Goal: Navigation & Orientation: Find specific page/section

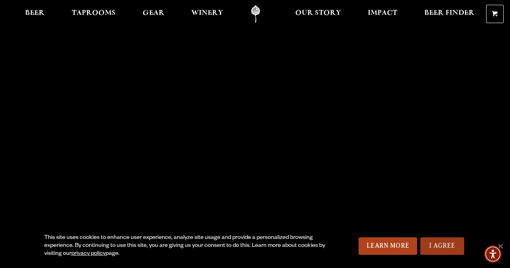
click at [441, 247] on link "I Agree" at bounding box center [442, 247] width 44 height 18
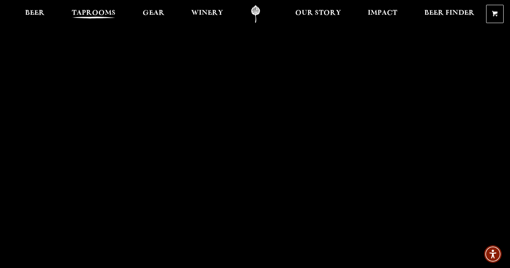
click at [92, 12] on span "Taprooms" at bounding box center [94, 13] width 44 height 6
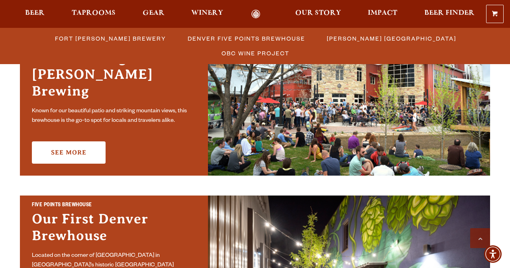
scroll to position [271, 0]
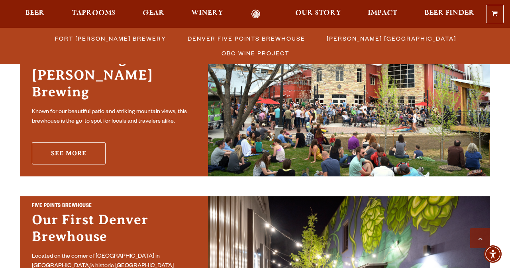
click at [82, 149] on link "See More" at bounding box center [69, 153] width 74 height 22
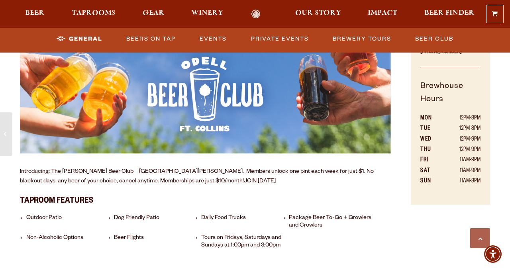
scroll to position [451, 0]
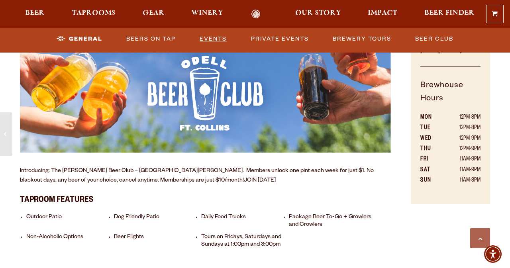
click at [216, 38] on link "Events" at bounding box center [212, 39] width 33 height 18
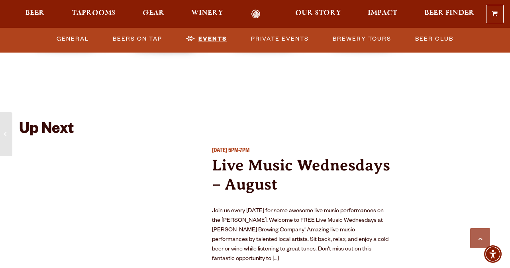
scroll to position [2846, 0]
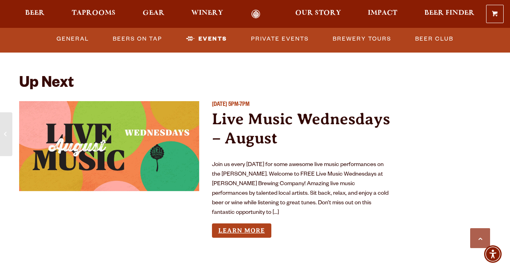
click at [222, 224] on link "Learn More" at bounding box center [241, 231] width 59 height 15
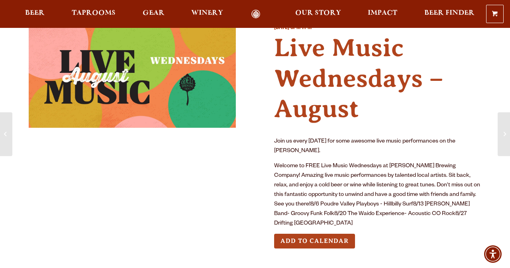
scroll to position [27, 0]
